Goal: Information Seeking & Learning: Learn about a topic

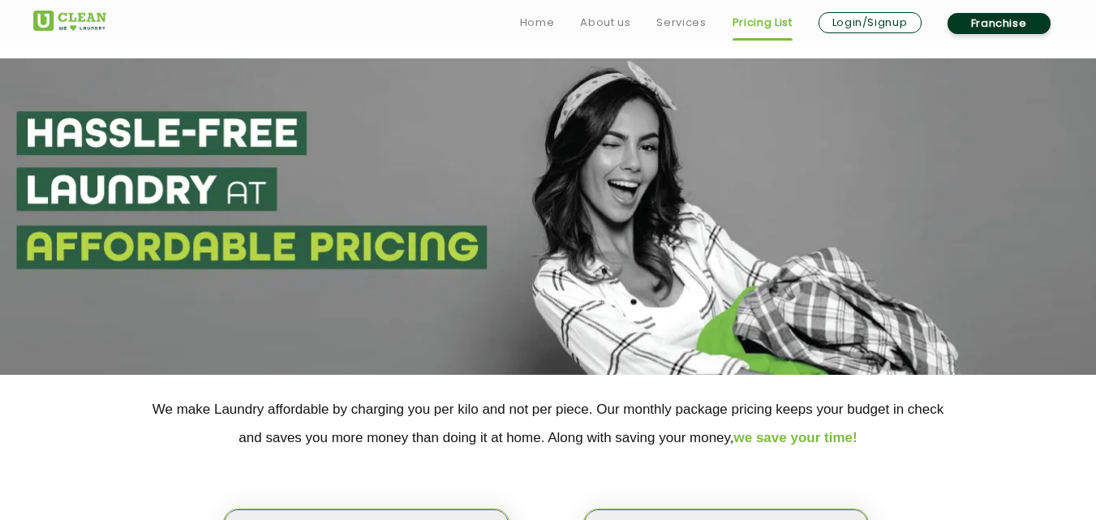
scroll to position [319, 0]
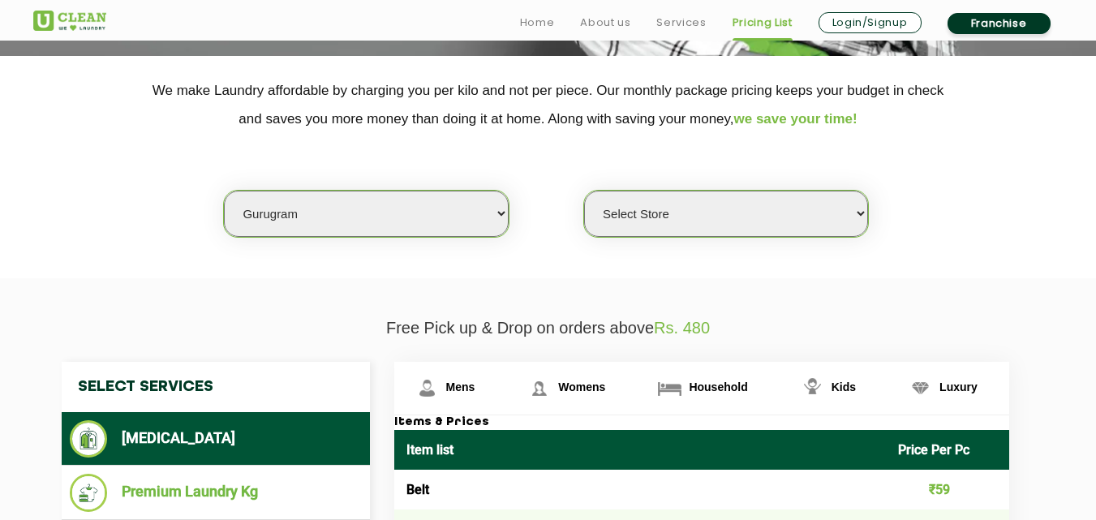
click at [277, 219] on select "Select city [GEOGRAPHIC_DATA] [GEOGRAPHIC_DATA] [GEOGRAPHIC_DATA] [GEOGRAPHIC_D…" at bounding box center [366, 214] width 284 height 46
select select "35"
click at [224, 191] on select "Select city [GEOGRAPHIC_DATA] [GEOGRAPHIC_DATA] [GEOGRAPHIC_DATA] [GEOGRAPHIC_D…" at bounding box center [366, 214] width 284 height 46
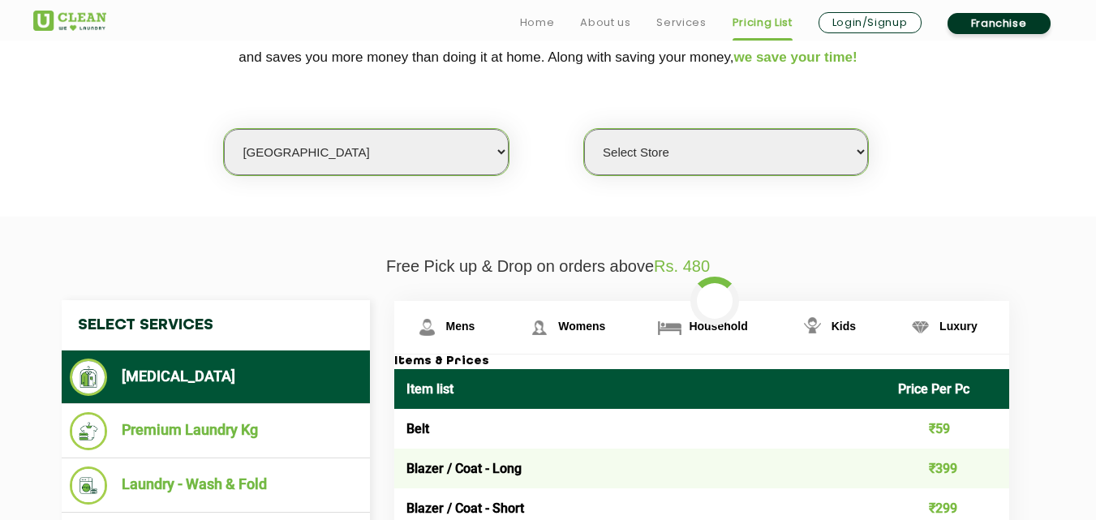
scroll to position [389, 0]
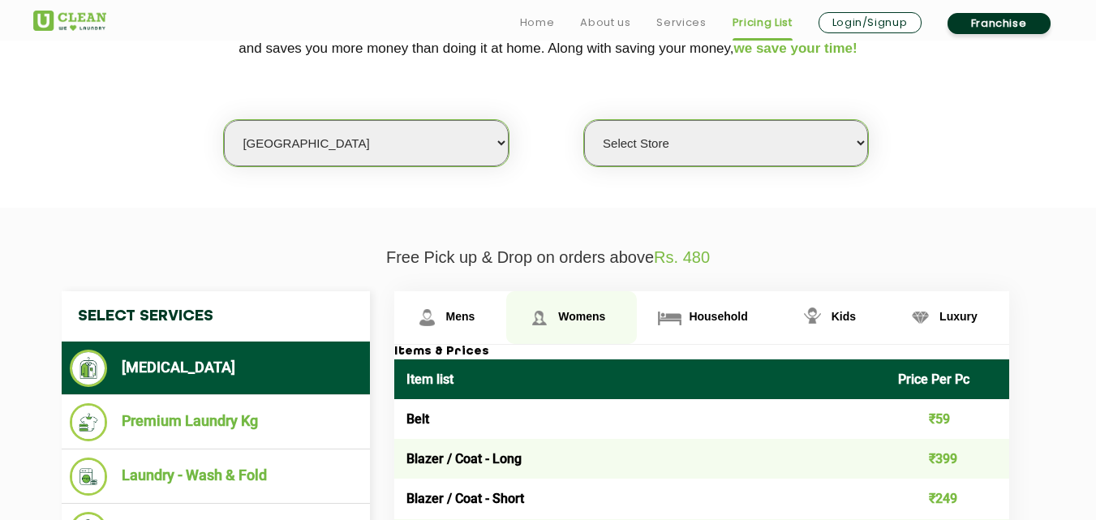
click at [597, 308] on link "Womens" at bounding box center [571, 317] width 131 height 53
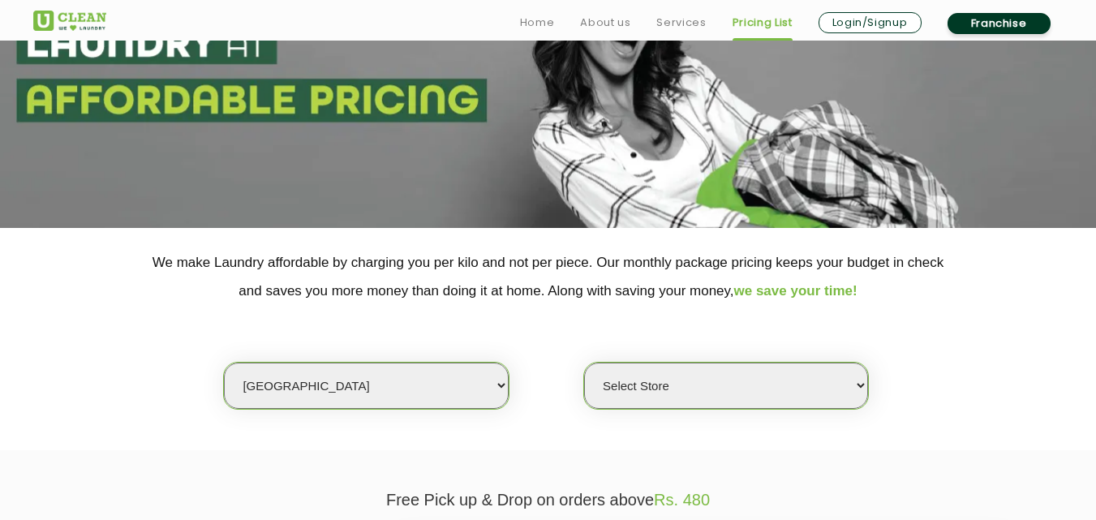
scroll to position [168, 0]
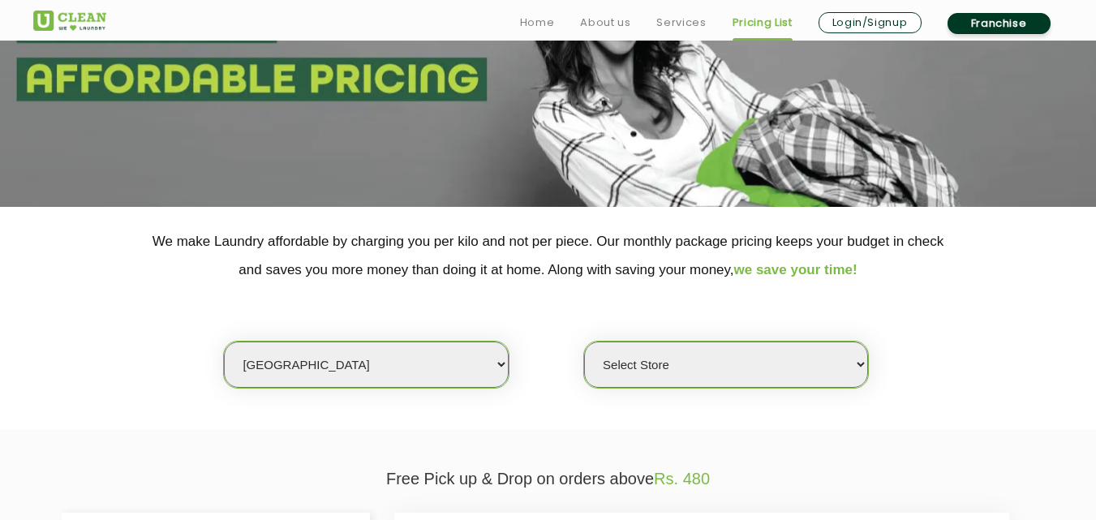
click at [685, 362] on select "Select Store [GEOGRAPHIC_DATA] [GEOGRAPHIC_DATA]" at bounding box center [726, 365] width 284 height 46
select select "604"
click at [584, 342] on select "Select Store [GEOGRAPHIC_DATA] [GEOGRAPHIC_DATA]" at bounding box center [726, 365] width 284 height 46
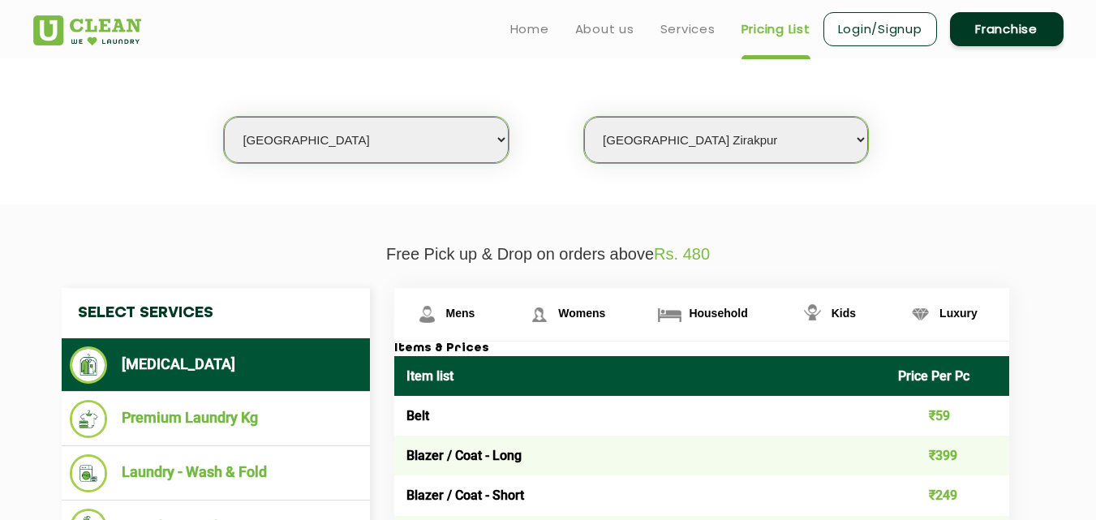
scroll to position [384, 0]
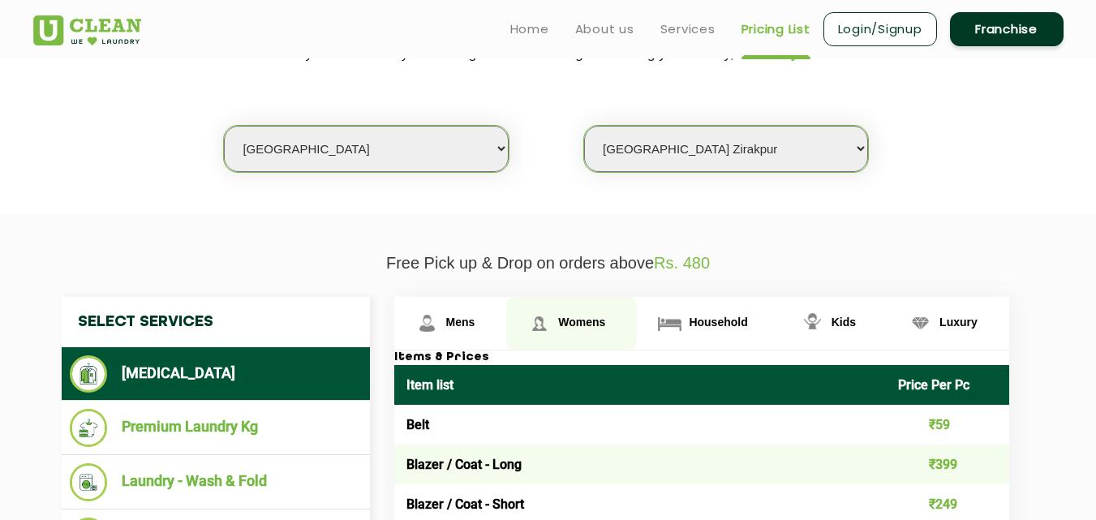
click at [587, 310] on link "Womens" at bounding box center [571, 323] width 131 height 53
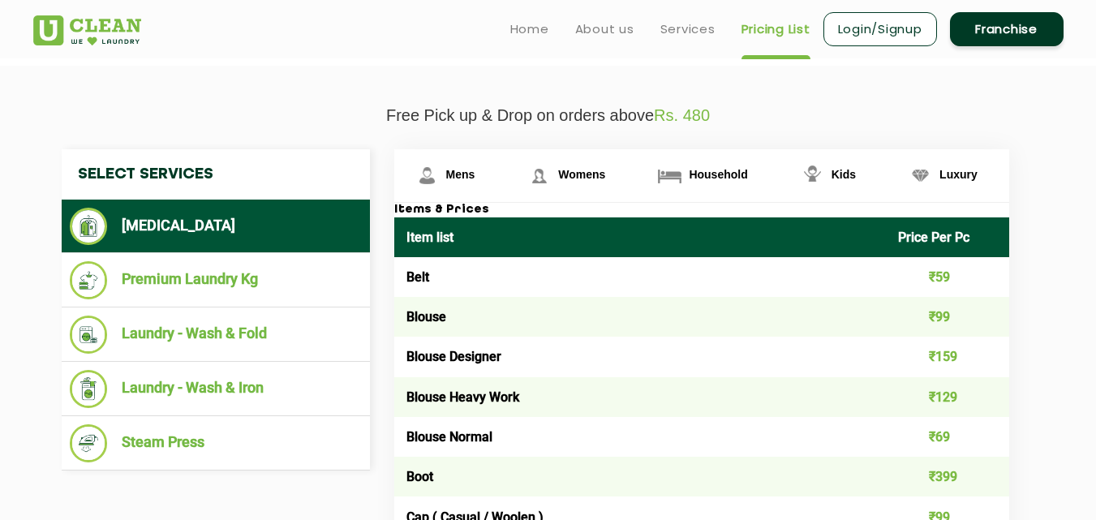
scroll to position [411, 0]
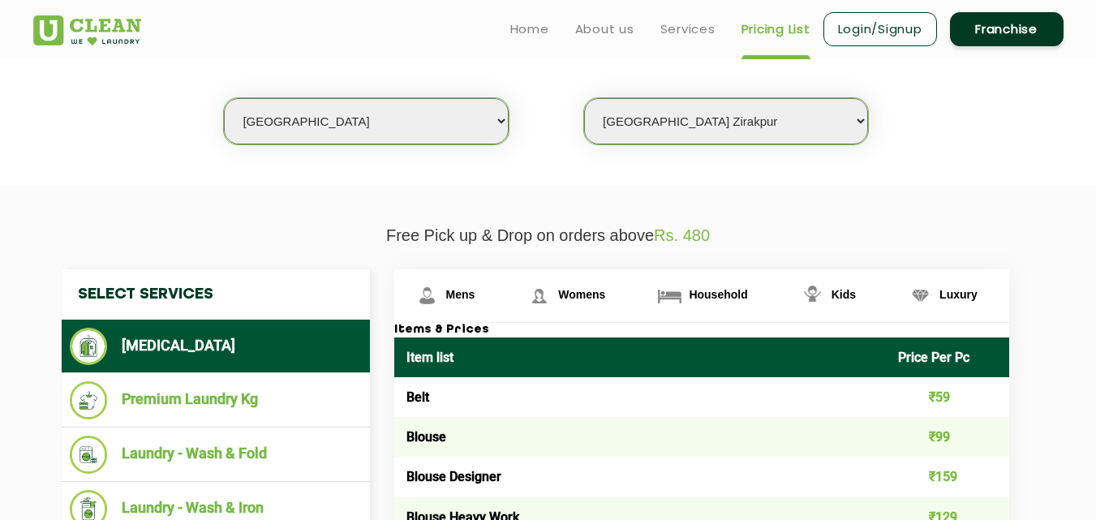
click at [286, 129] on select "Select city [GEOGRAPHIC_DATA] [GEOGRAPHIC_DATA] [GEOGRAPHIC_DATA] [GEOGRAPHIC_D…" at bounding box center [366, 121] width 284 height 46
select select "1"
click at [224, 98] on select "Select city [GEOGRAPHIC_DATA] [GEOGRAPHIC_DATA] [GEOGRAPHIC_DATA] [GEOGRAPHIC_D…" at bounding box center [366, 121] width 284 height 46
select select "0"
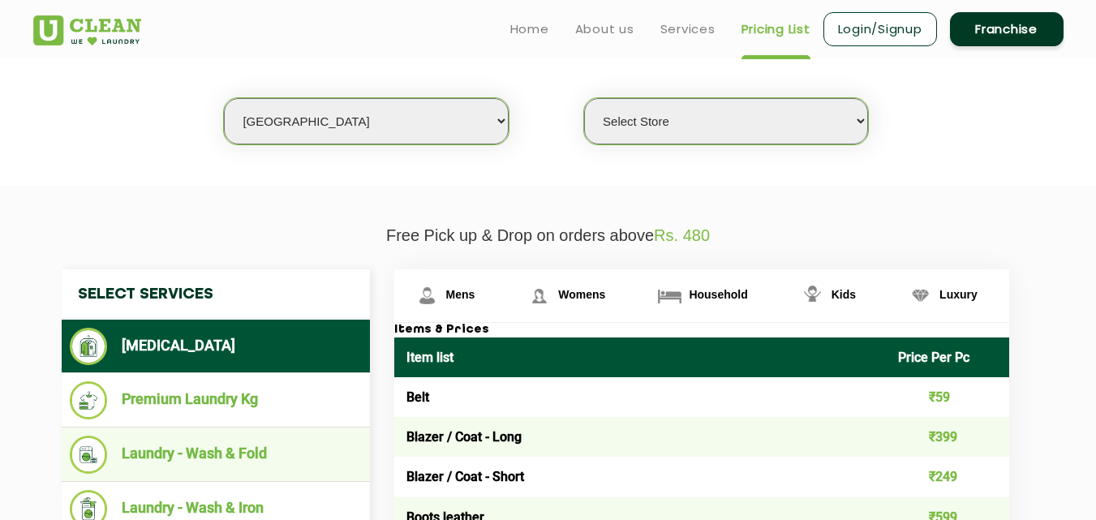
click at [240, 464] on li "Laundry - Wash & Fold" at bounding box center [216, 455] width 292 height 38
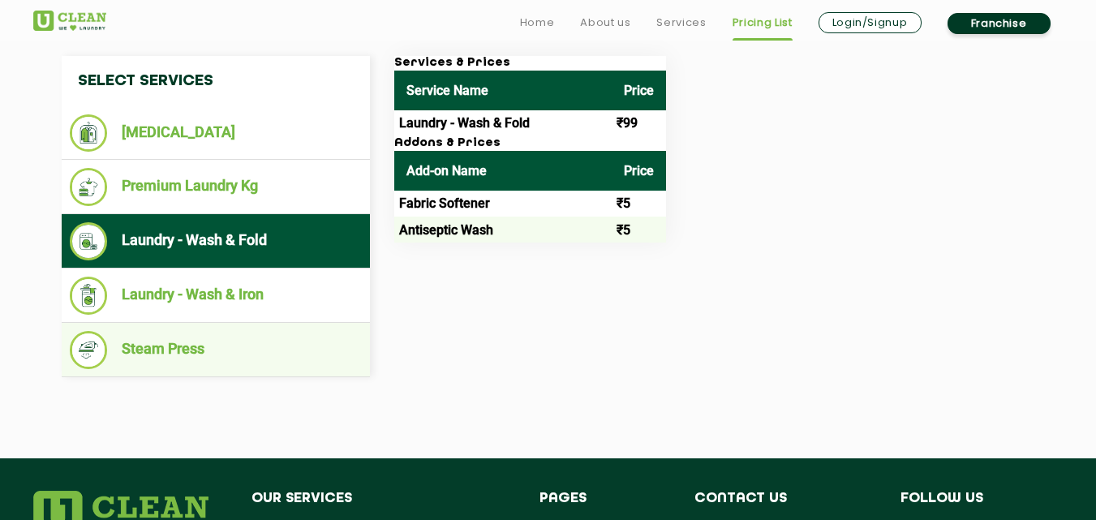
scroll to position [655, 0]
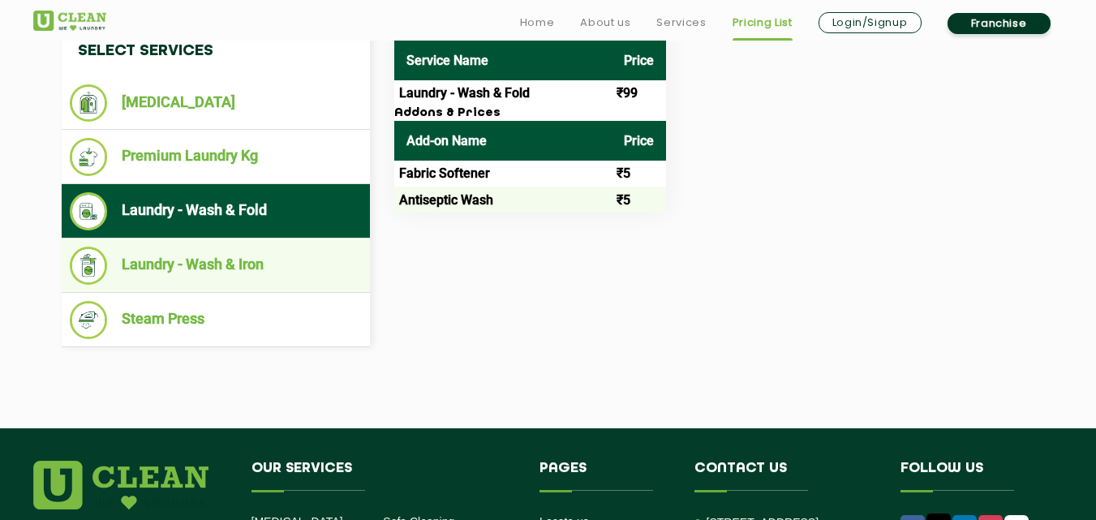
click at [239, 264] on li "Laundry - Wash & Iron" at bounding box center [216, 266] width 292 height 38
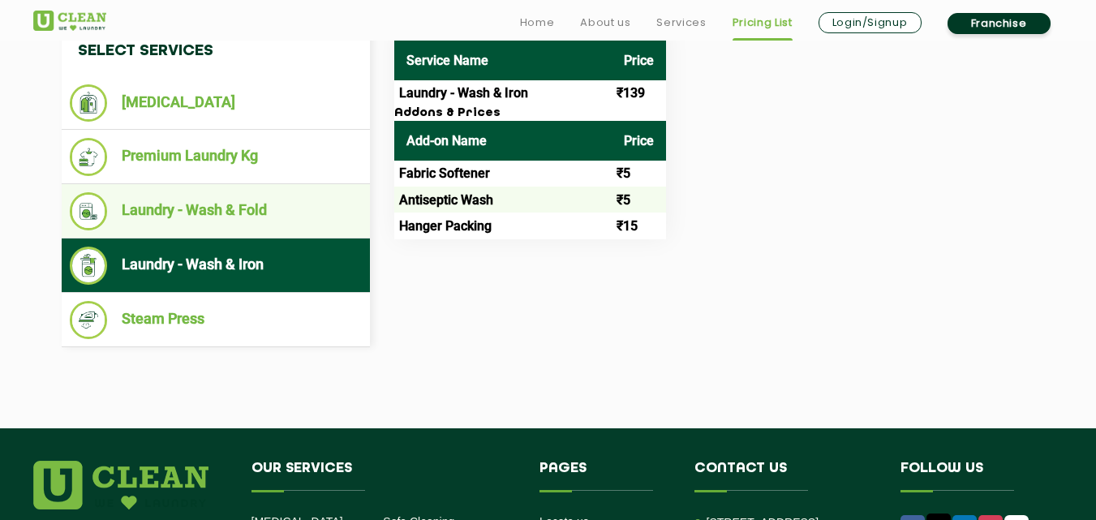
click at [222, 218] on li "Laundry - Wash & Fold" at bounding box center [216, 211] width 292 height 38
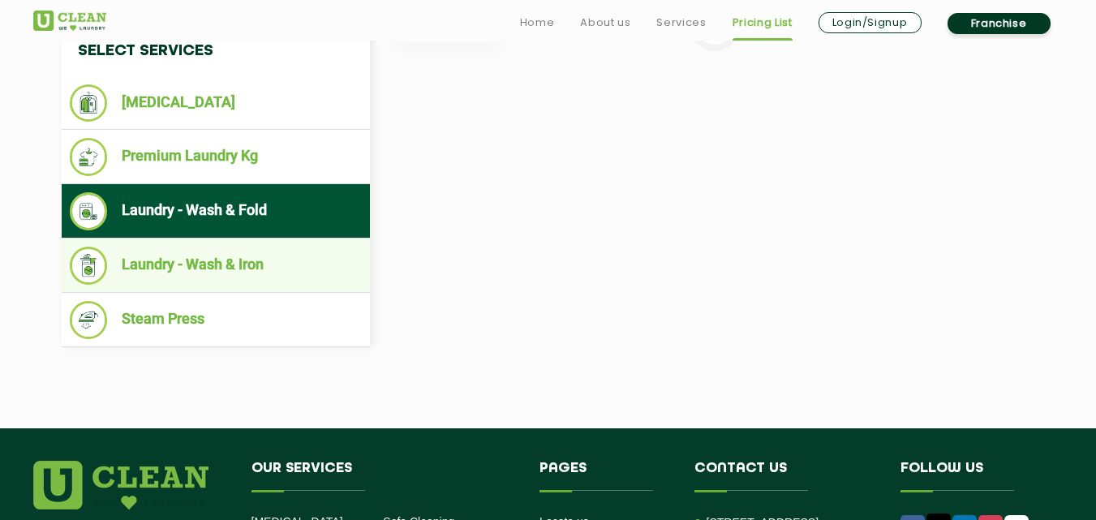
click at [243, 251] on li "Laundry - Wash & Iron" at bounding box center [216, 266] width 292 height 38
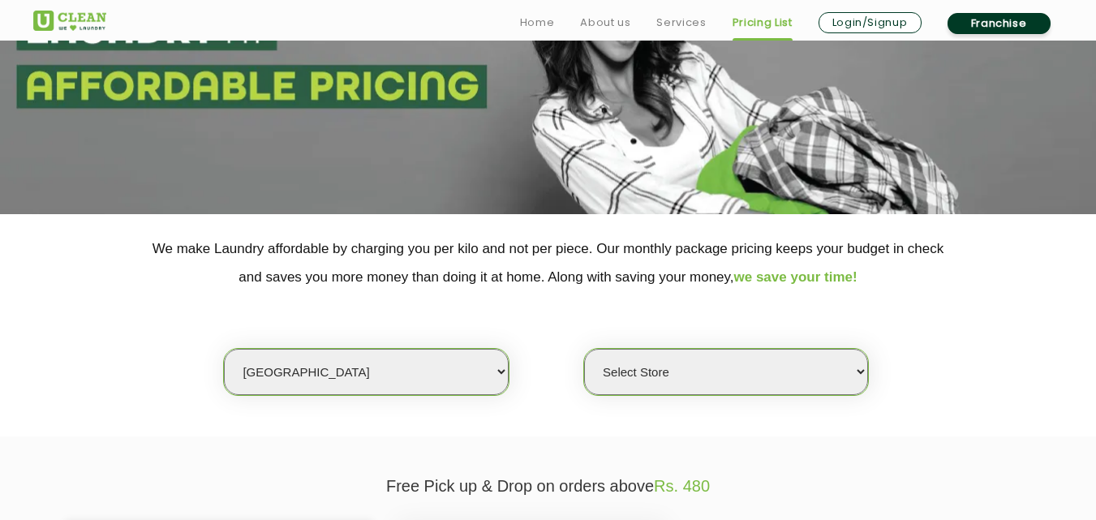
scroll to position [162, 0]
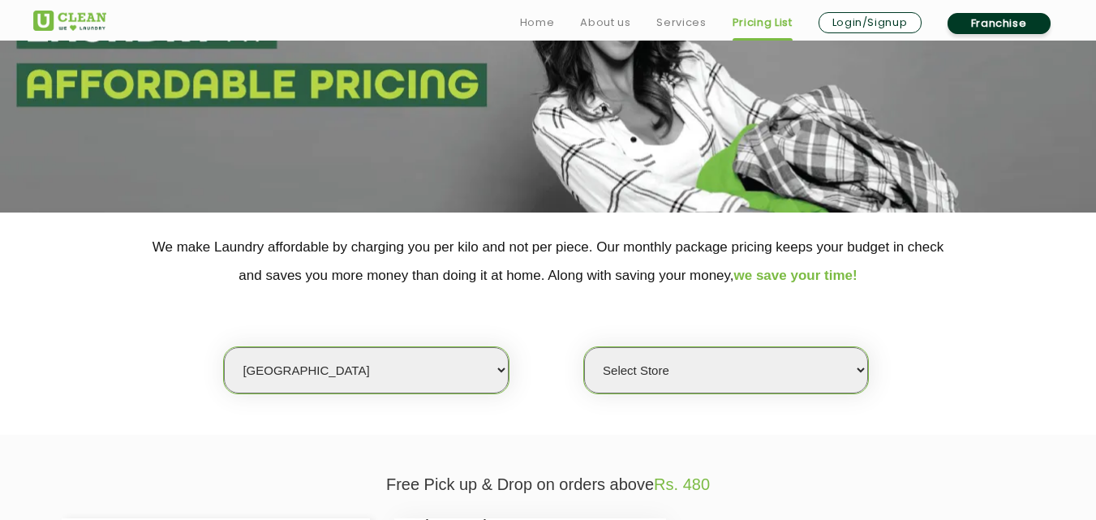
click at [299, 369] on select "Select city [GEOGRAPHIC_DATA] [GEOGRAPHIC_DATA] [GEOGRAPHIC_DATA] [GEOGRAPHIC_D…" at bounding box center [366, 370] width 284 height 46
select select "17"
click at [224, 347] on select "Select city [GEOGRAPHIC_DATA] [GEOGRAPHIC_DATA] [GEOGRAPHIC_DATA] [GEOGRAPHIC_D…" at bounding box center [366, 370] width 284 height 46
select select "0"
select select "3"
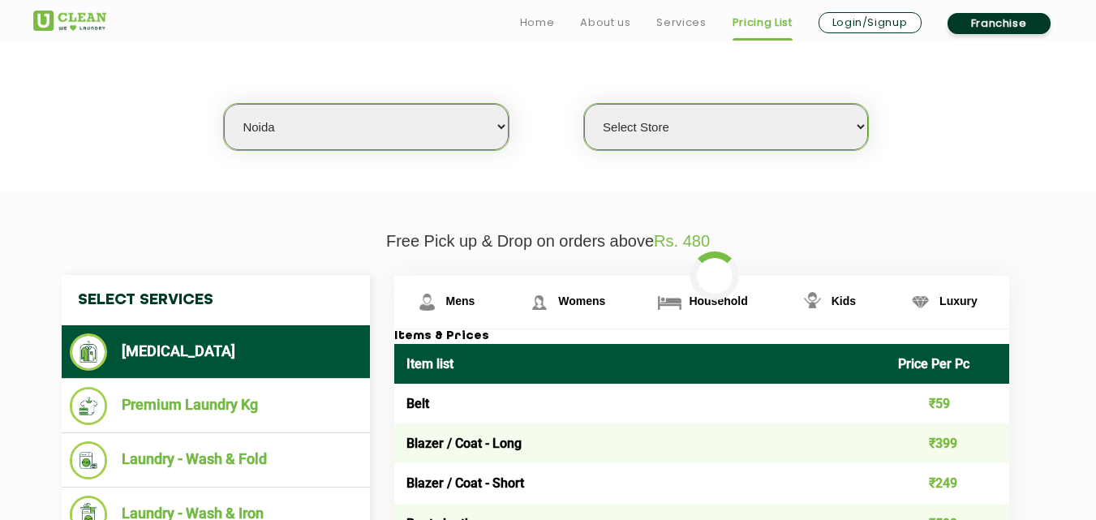
select select "0"
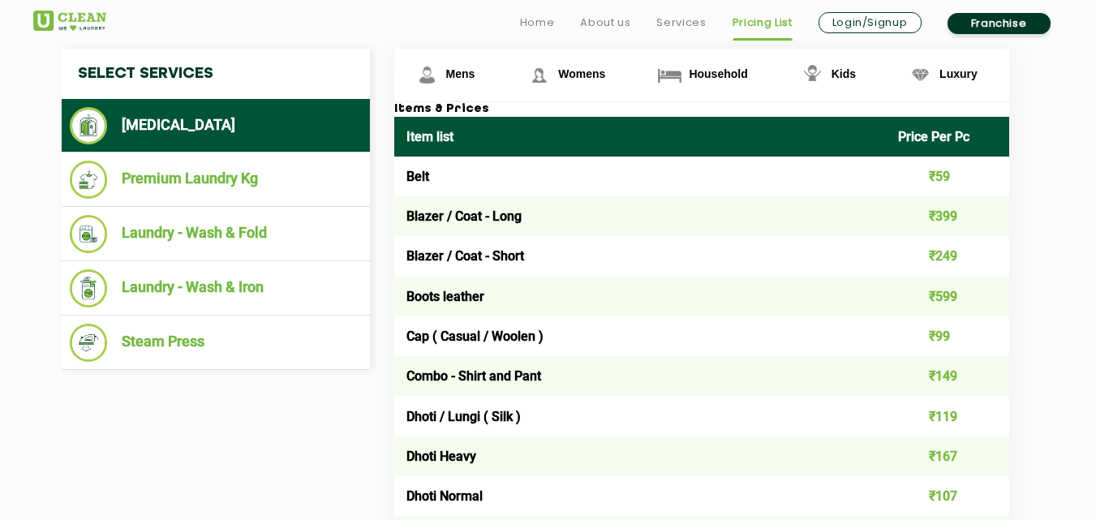
scroll to position [649, 0]
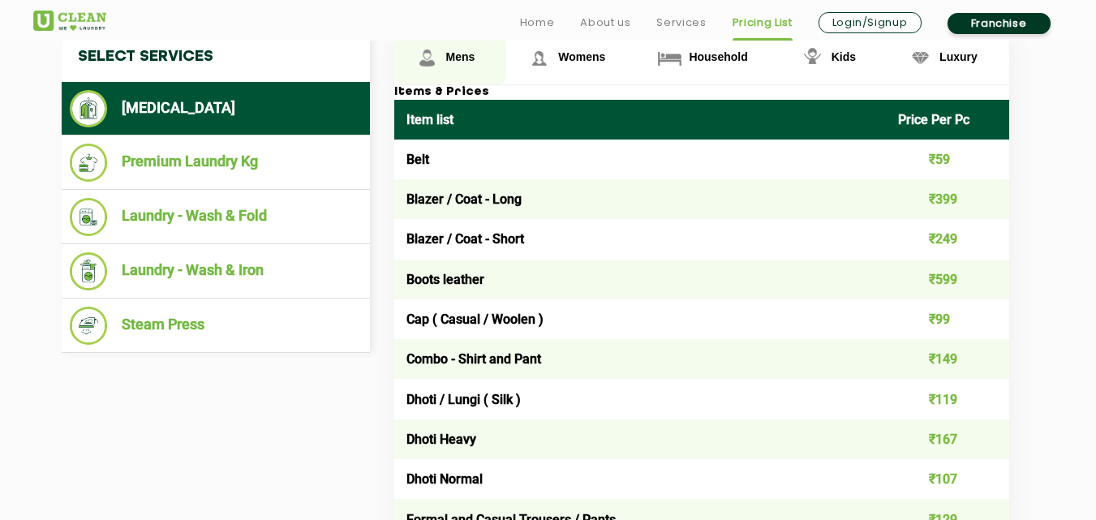
click at [464, 49] on link "Mens" at bounding box center [450, 58] width 113 height 53
click at [460, 76] on link "Mens" at bounding box center [450, 58] width 113 height 53
click at [451, 58] on span "Mens" at bounding box center [460, 56] width 29 height 13
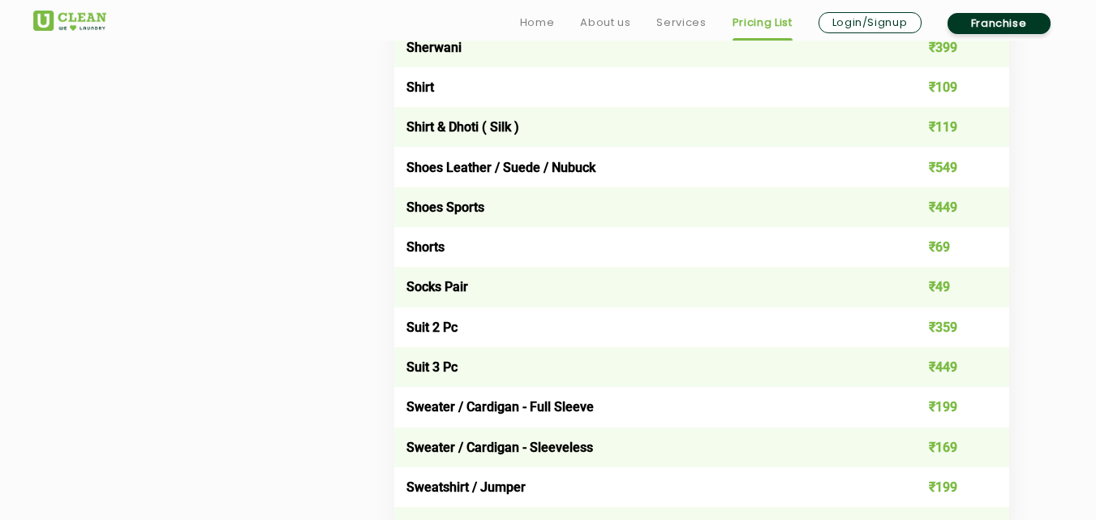
scroll to position [2434, 0]
